Goal: Check status: Check status

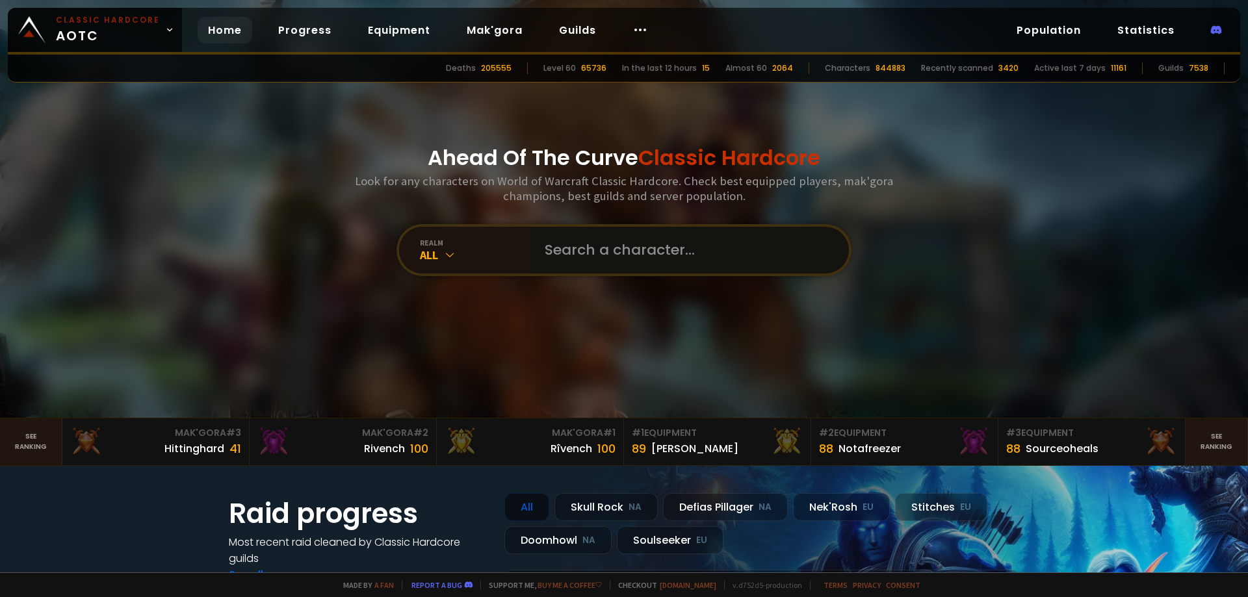
click at [611, 256] on input "text" at bounding box center [685, 250] width 296 height 47
paste input "Darkstein"
type input "Darkstein"
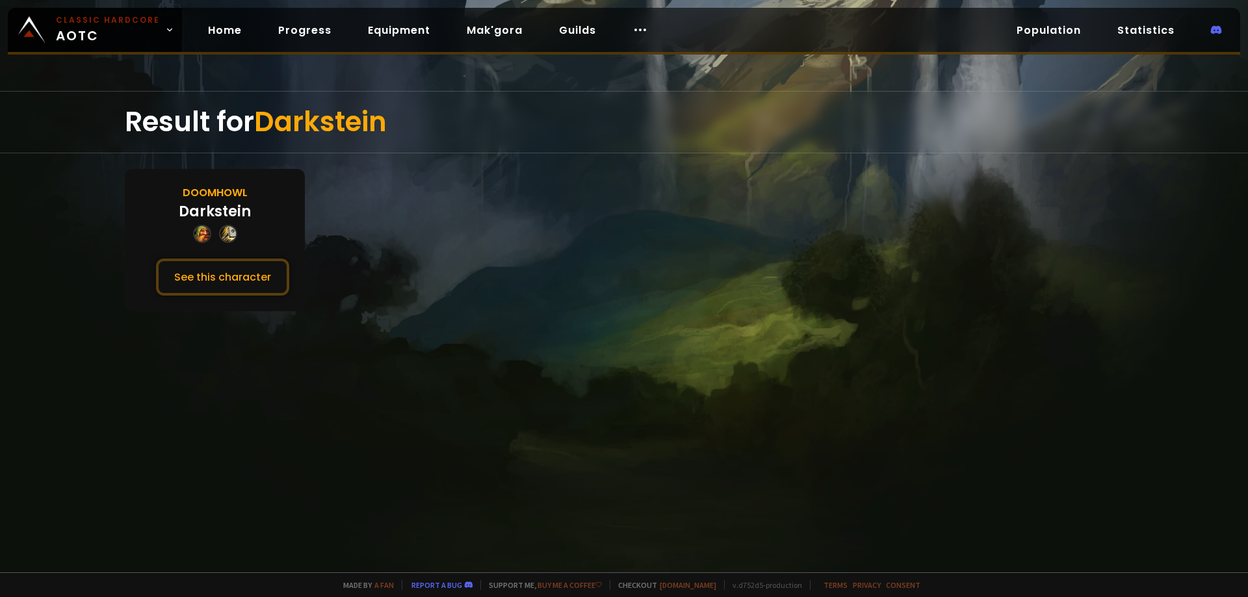
click at [202, 207] on div "Darkstein" at bounding box center [215, 211] width 72 height 21
click at [201, 284] on button "See this character" at bounding box center [222, 277] width 133 height 37
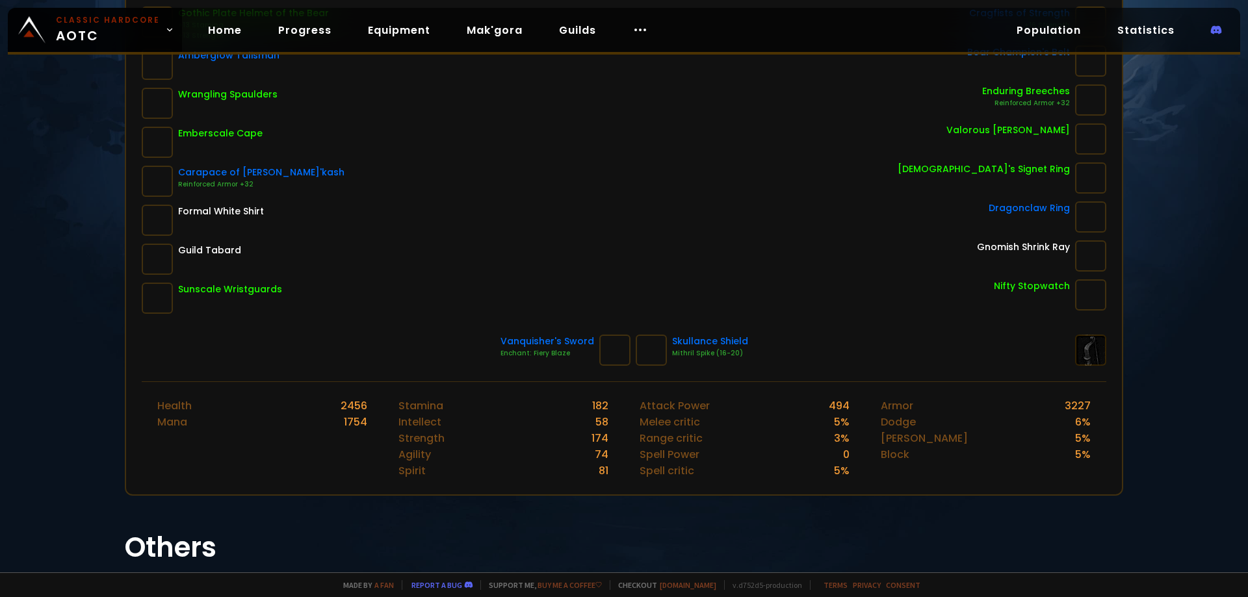
scroll to position [46, 0]
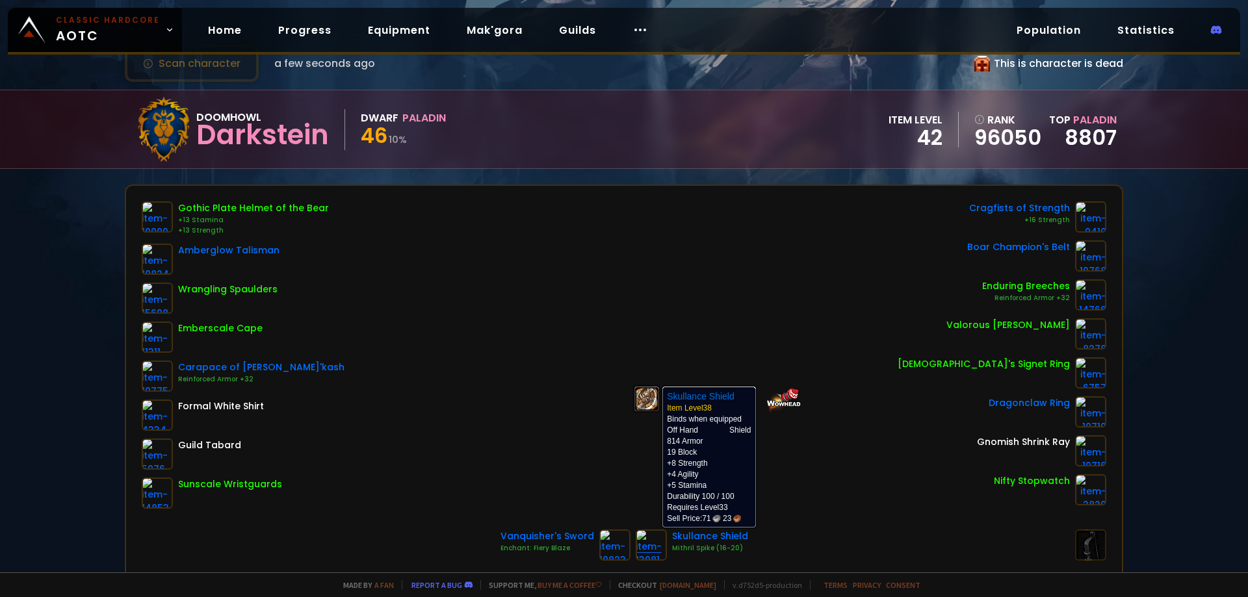
click at [652, 547] on img at bounding box center [651, 545] width 31 height 31
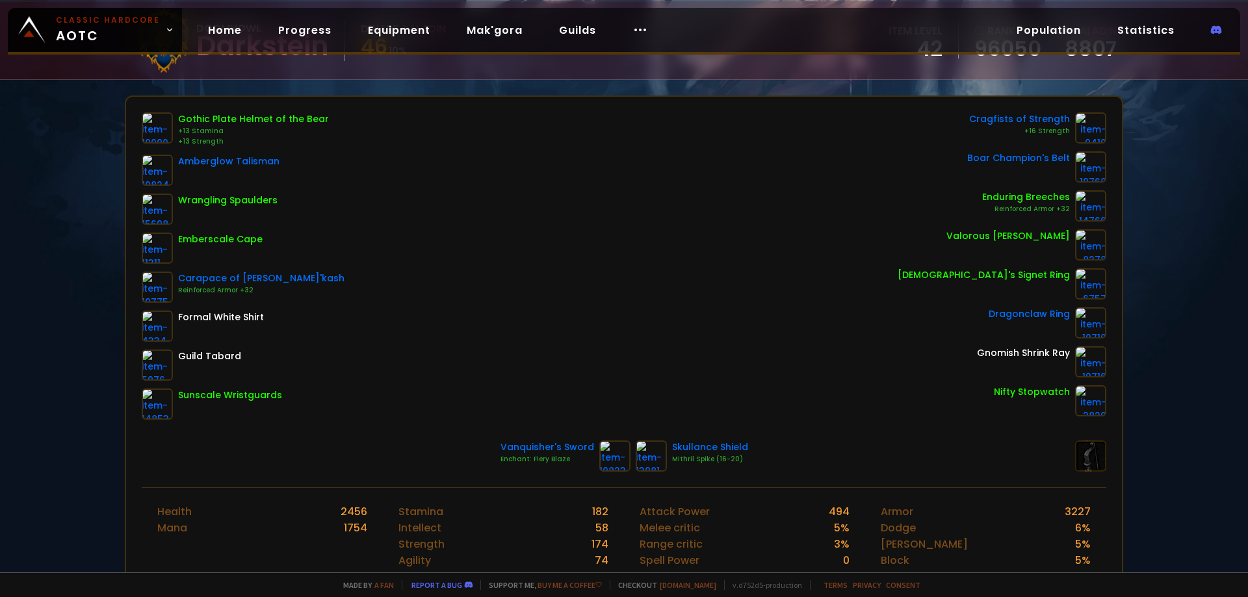
scroll to position [325, 0]
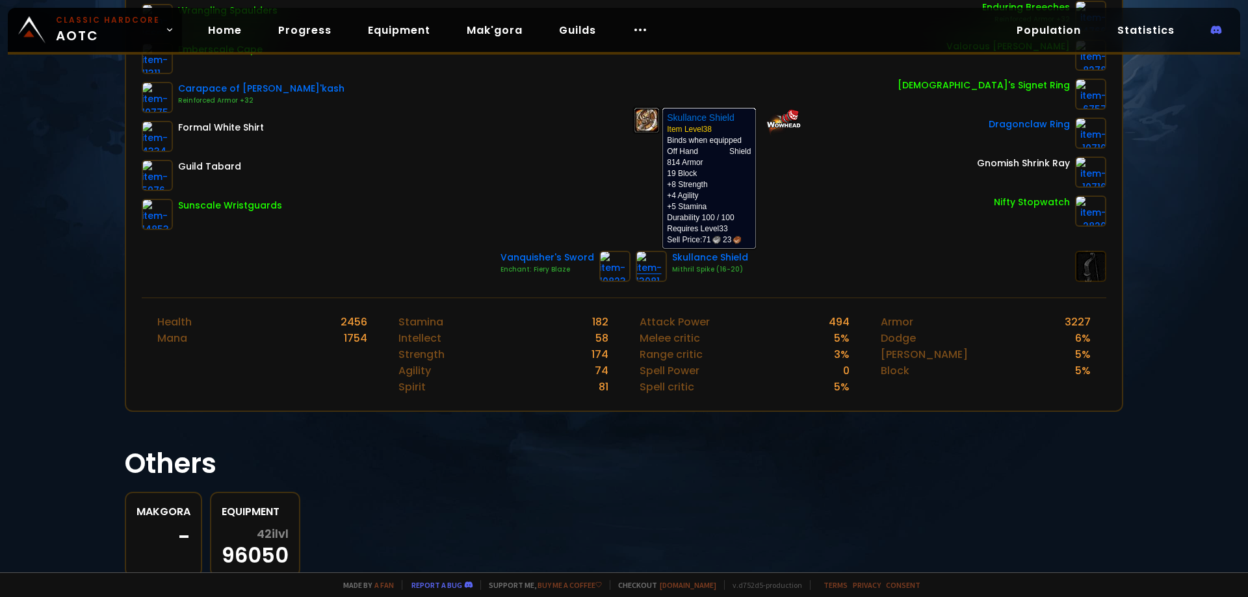
click at [649, 270] on img at bounding box center [651, 266] width 31 height 31
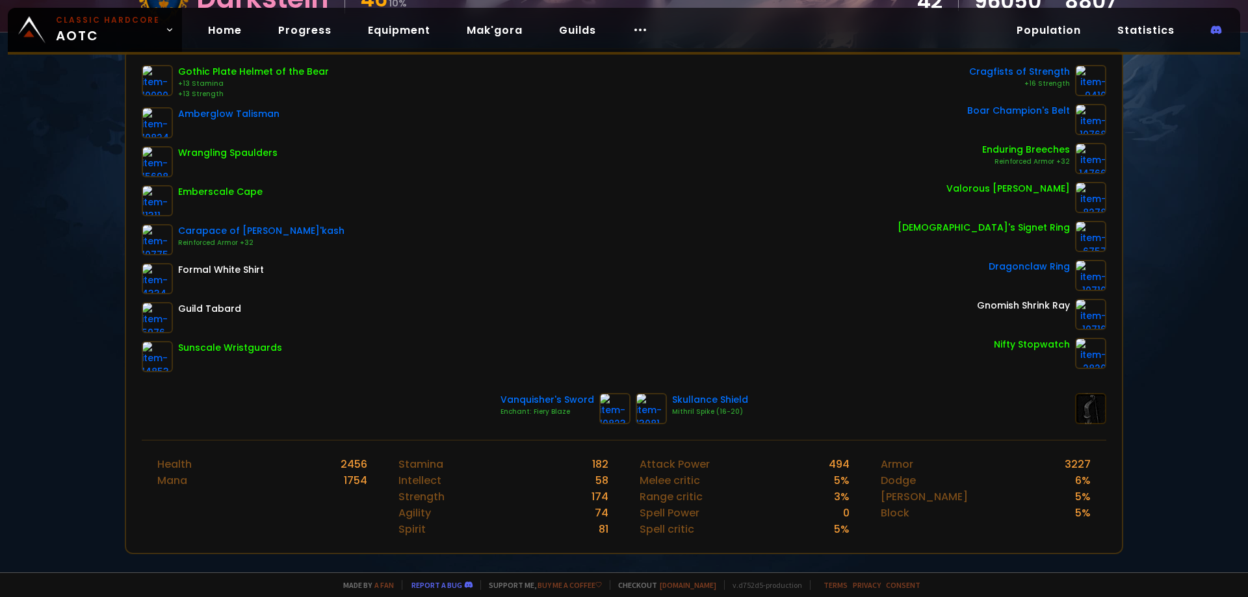
scroll to position [195, 0]
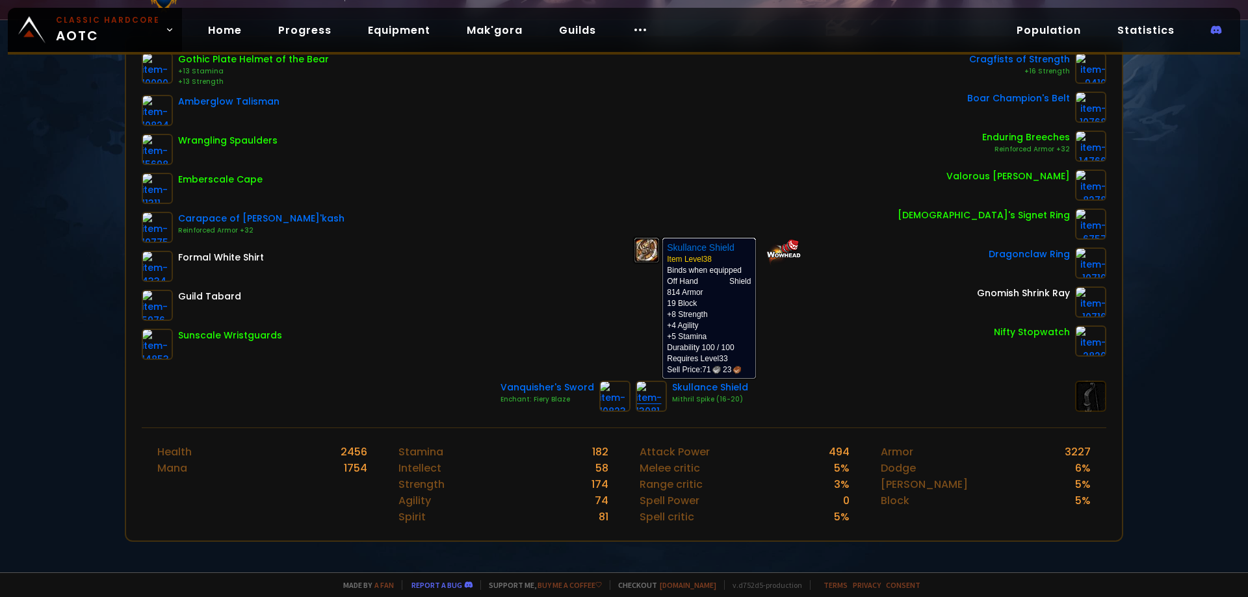
click at [639, 406] on img at bounding box center [651, 396] width 31 height 31
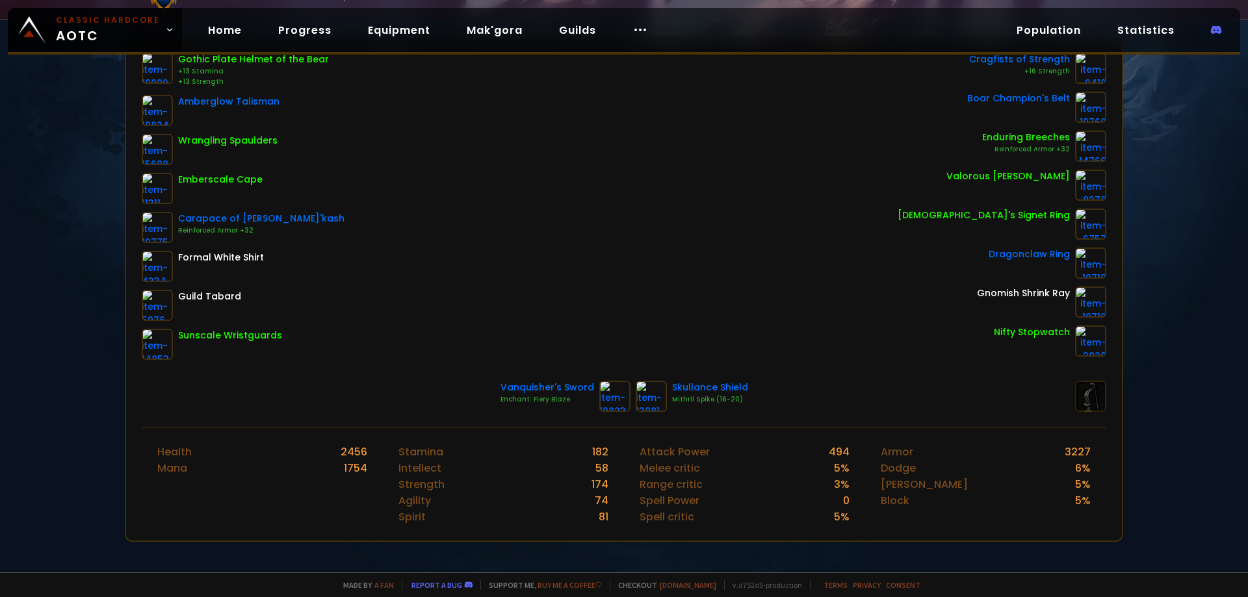
scroll to position [0, 0]
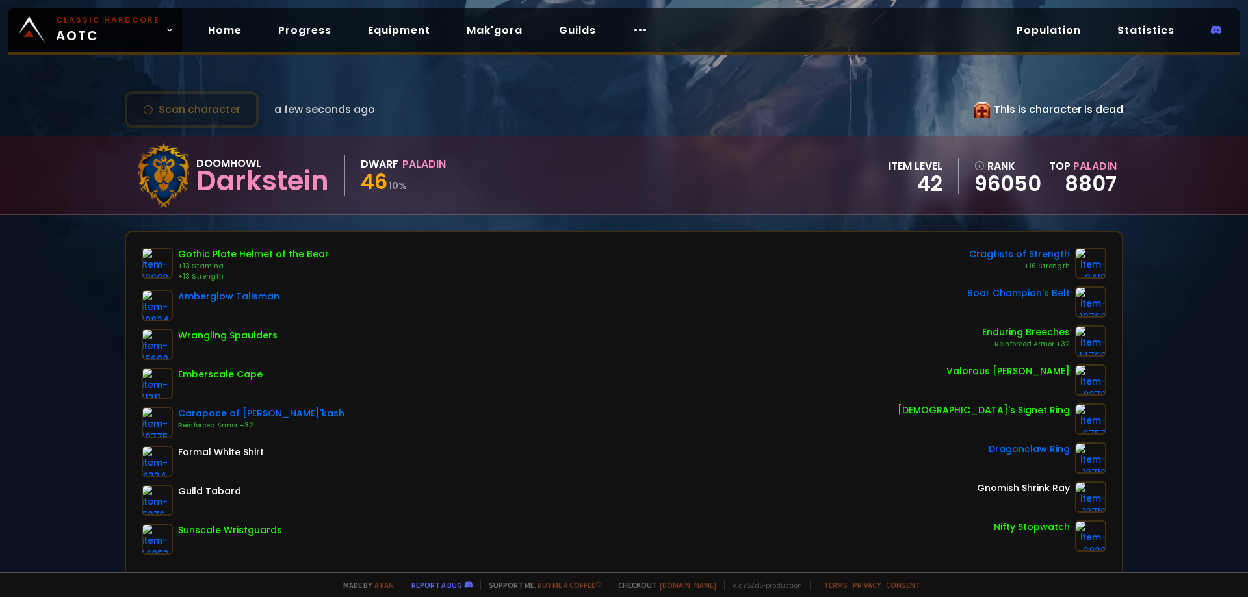
click at [1060, 105] on div "This is character is dead" at bounding box center [1048, 109] width 149 height 16
click at [974, 107] on icon at bounding box center [982, 110] width 16 height 16
drag, startPoint x: 962, startPoint y: 172, endPoint x: 788, endPoint y: 162, distance: 174.4
click at [823, 183] on div "Doomhowl Darkstein Dwarf Paladin 46 10 % item level 42 rank 96050 Top Paladin 8…" at bounding box center [624, 175] width 998 height 78
click at [780, 160] on div "Doomhowl Darkstein Dwarf Paladin 46 10 % item level 42 rank 96050 Top Paladin 8…" at bounding box center [624, 175] width 998 height 78
